Goal: Information Seeking & Learning: Learn about a topic

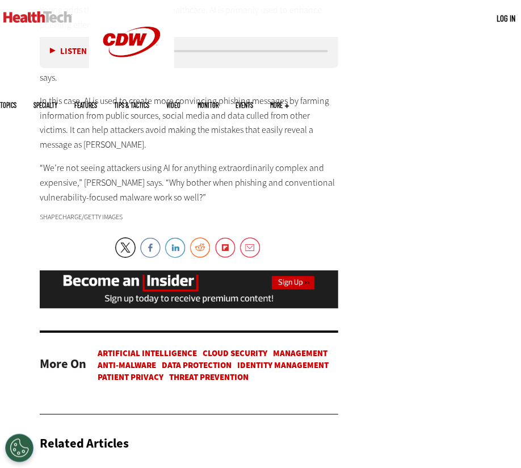
scroll to position [2500, 0]
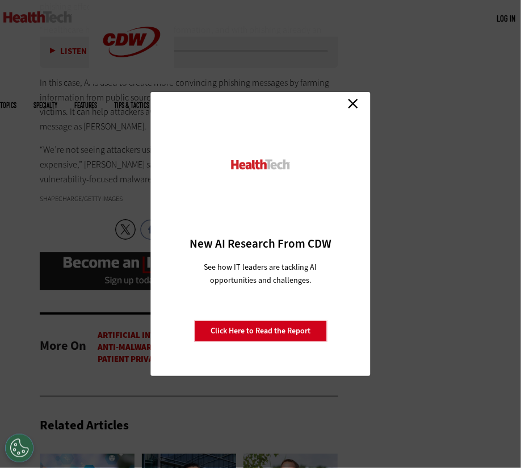
click at [356, 102] on link "Close" at bounding box center [353, 103] width 17 height 17
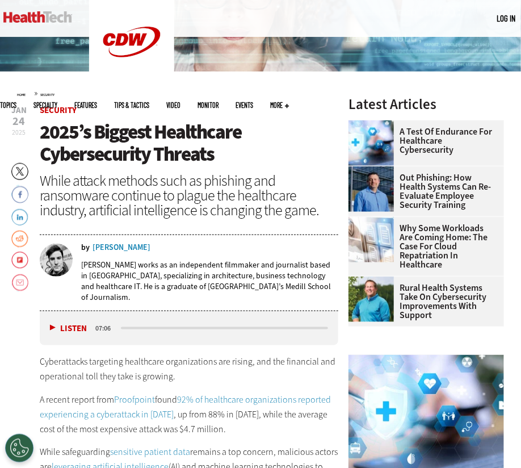
scroll to position [214, 0]
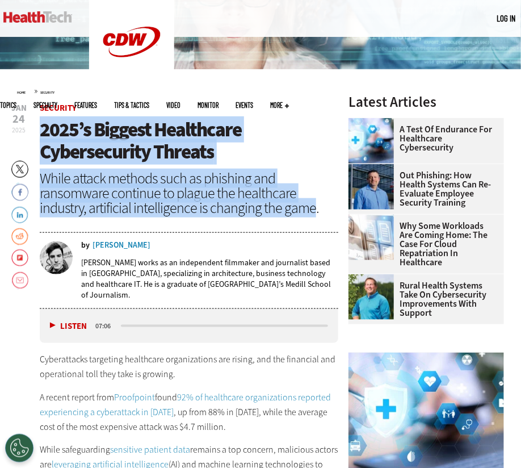
drag, startPoint x: 39, startPoint y: 130, endPoint x: 310, endPoint y: 210, distance: 282.7
click at [310, 210] on header "Jan 24 2025 Twitter Facebook LinkedIn Reddit Flipboard Email Security 2025’s Bi…" at bounding box center [189, 206] width 299 height 205
copy header "2025’s Biggest Healthcare Cybersecurity Threats While attack methods such as ph…"
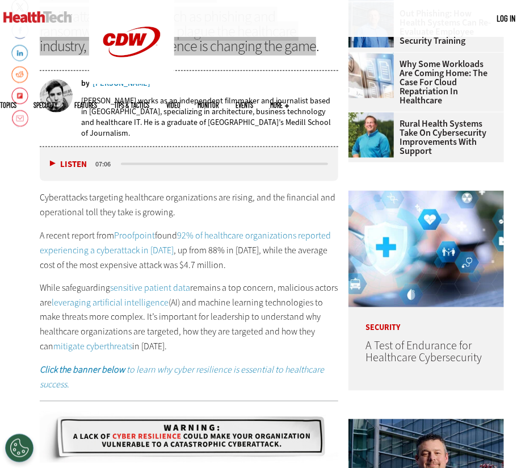
scroll to position [385, 0]
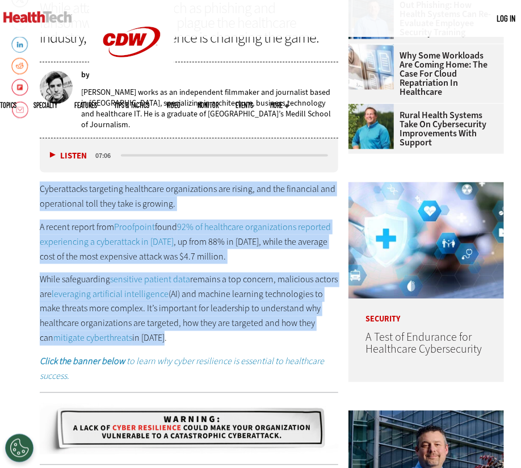
drag, startPoint x: 41, startPoint y: 181, endPoint x: 178, endPoint y: 327, distance: 199.3
click at [178, 327] on div "Cyberattacks targeting healthcare organizations are rising, and the financial a…" at bounding box center [189, 283] width 299 height 202
copy div "Cyberattacks targeting healthcare organizations are rising, and the financial a…"
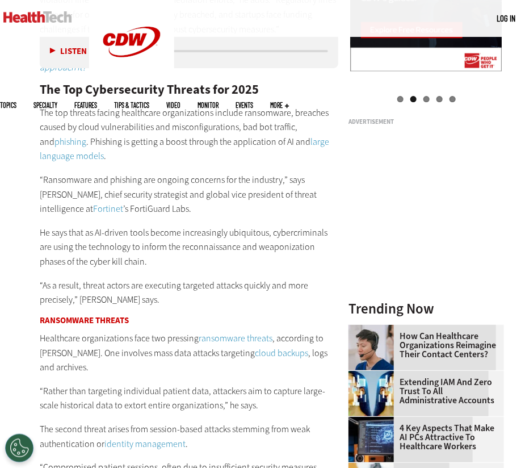
scroll to position [1180, 0]
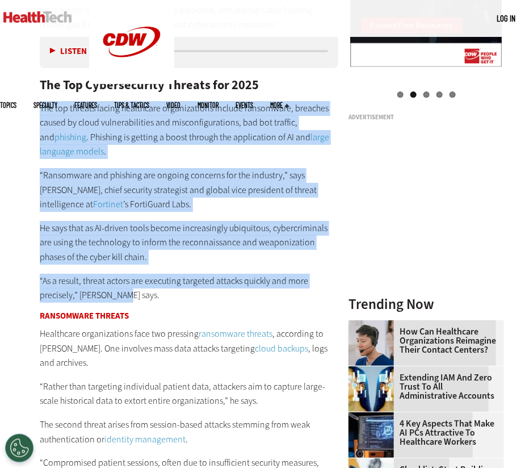
drag, startPoint x: 36, startPoint y: 101, endPoint x: 130, endPoint y: 286, distance: 207.3
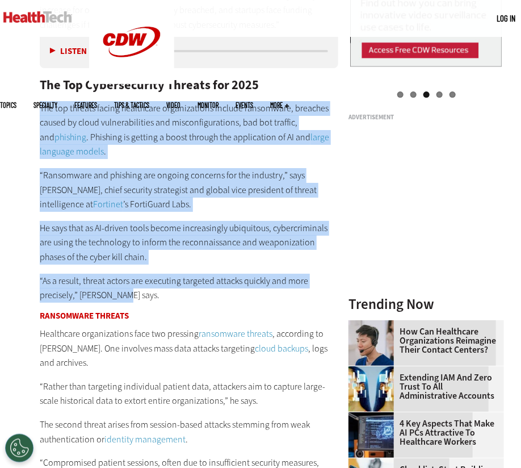
copy div "The top threats facing healthcare organizations include ransomware, breaches ca…"
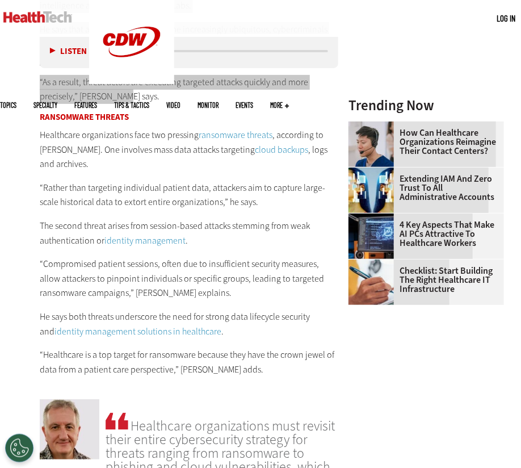
scroll to position [1407, 0]
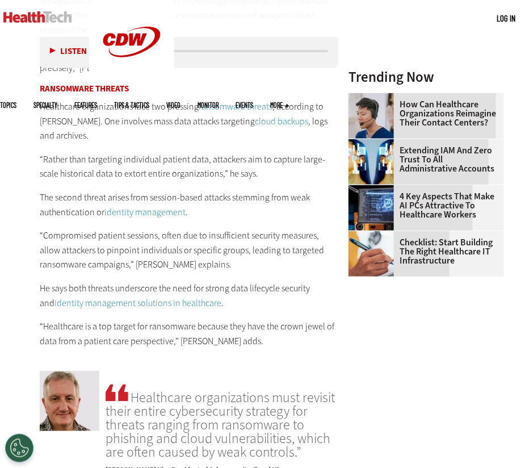
click at [148, 106] on p "Healthcare organizations face two pressing ransomware threats , according to Ku…" at bounding box center [189, 121] width 299 height 44
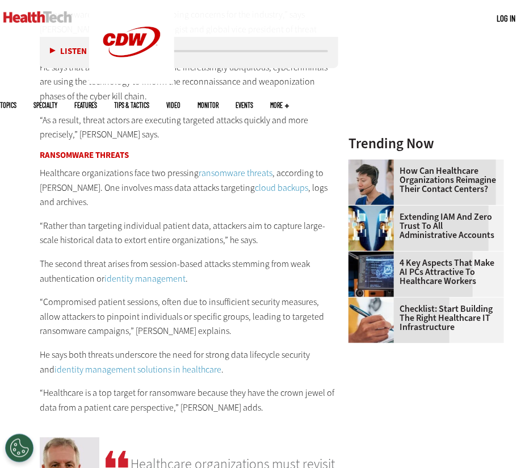
scroll to position [1350, 0]
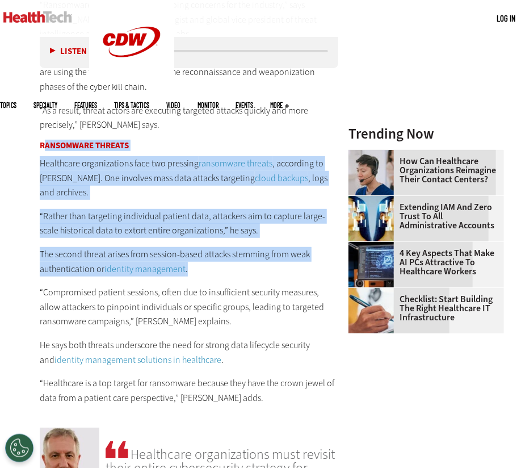
drag, startPoint x: 44, startPoint y: 136, endPoint x: 241, endPoint y: 255, distance: 229.8
copy div "ansomware Threats Healthcare organizations face two pressing ransomware threats…"
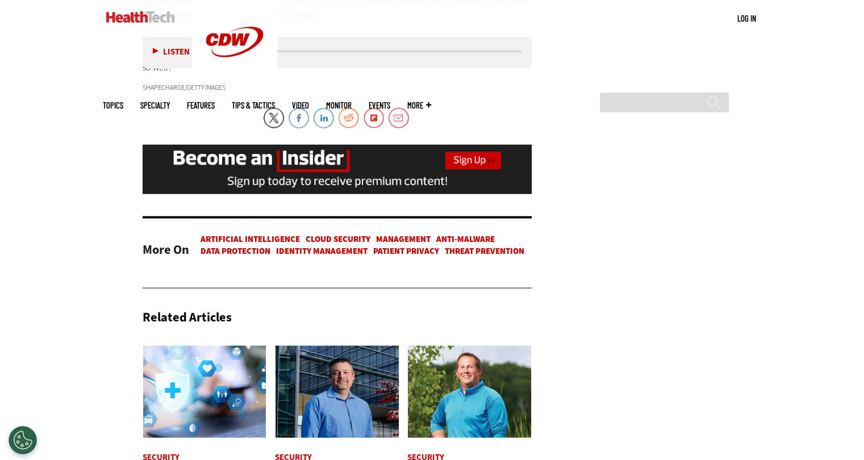
scroll to position [2316, 0]
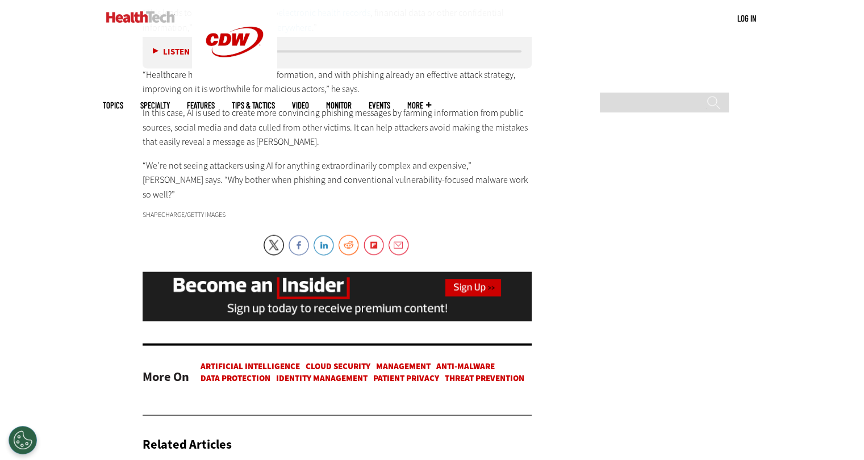
click at [253, 373] on link "Data protection" at bounding box center [236, 378] width 70 height 11
